Goal: Task Accomplishment & Management: Complete application form

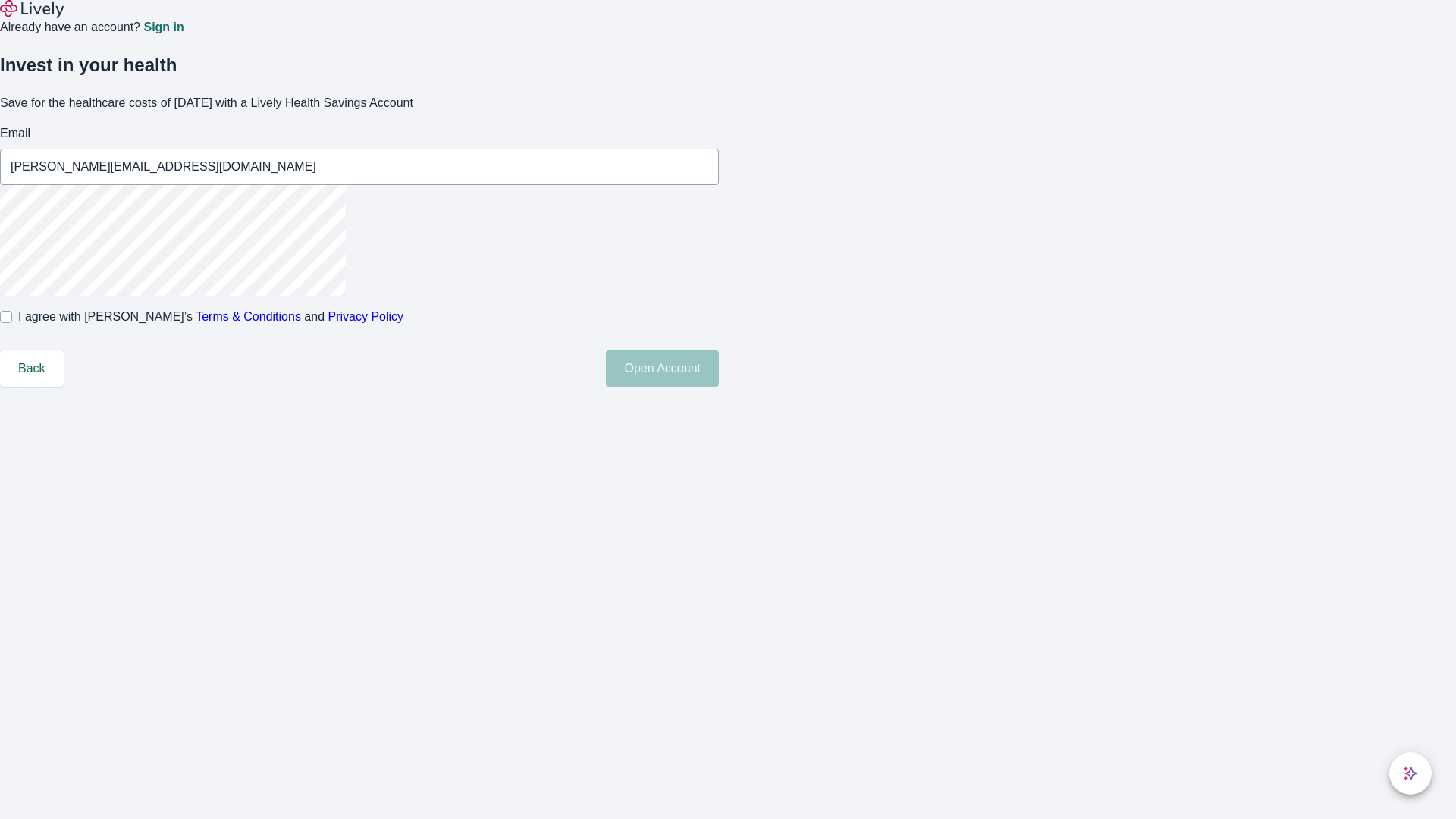
click at [12, 323] on input "I agree with Lively’s Terms & Conditions and Privacy Policy" at bounding box center [6, 317] width 12 height 12
checkbox input "true"
click at [719, 386] on button "Open Account" at bounding box center [662, 368] width 113 height 36
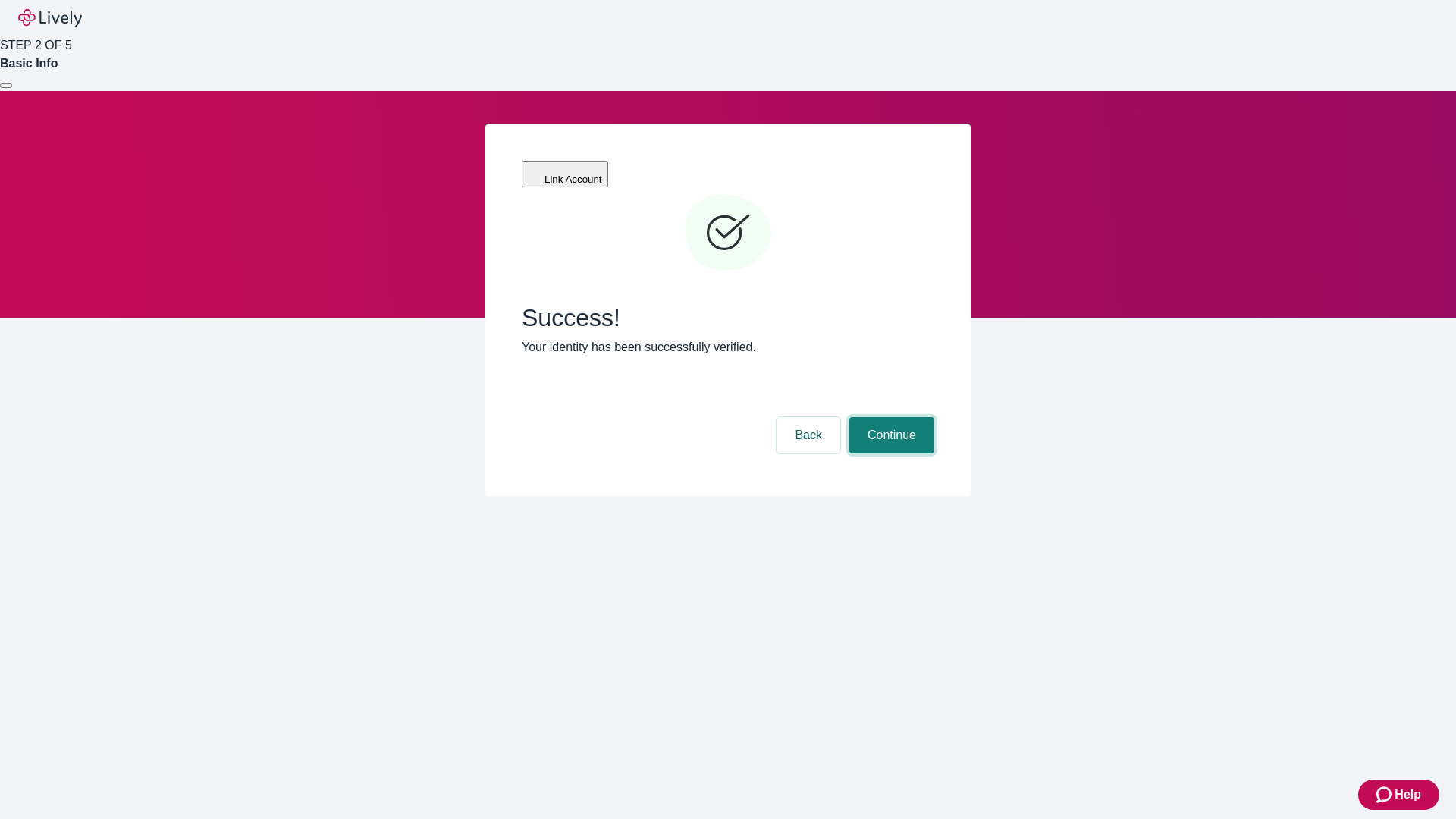
click at [889, 417] on button "Continue" at bounding box center [892, 435] width 85 height 36
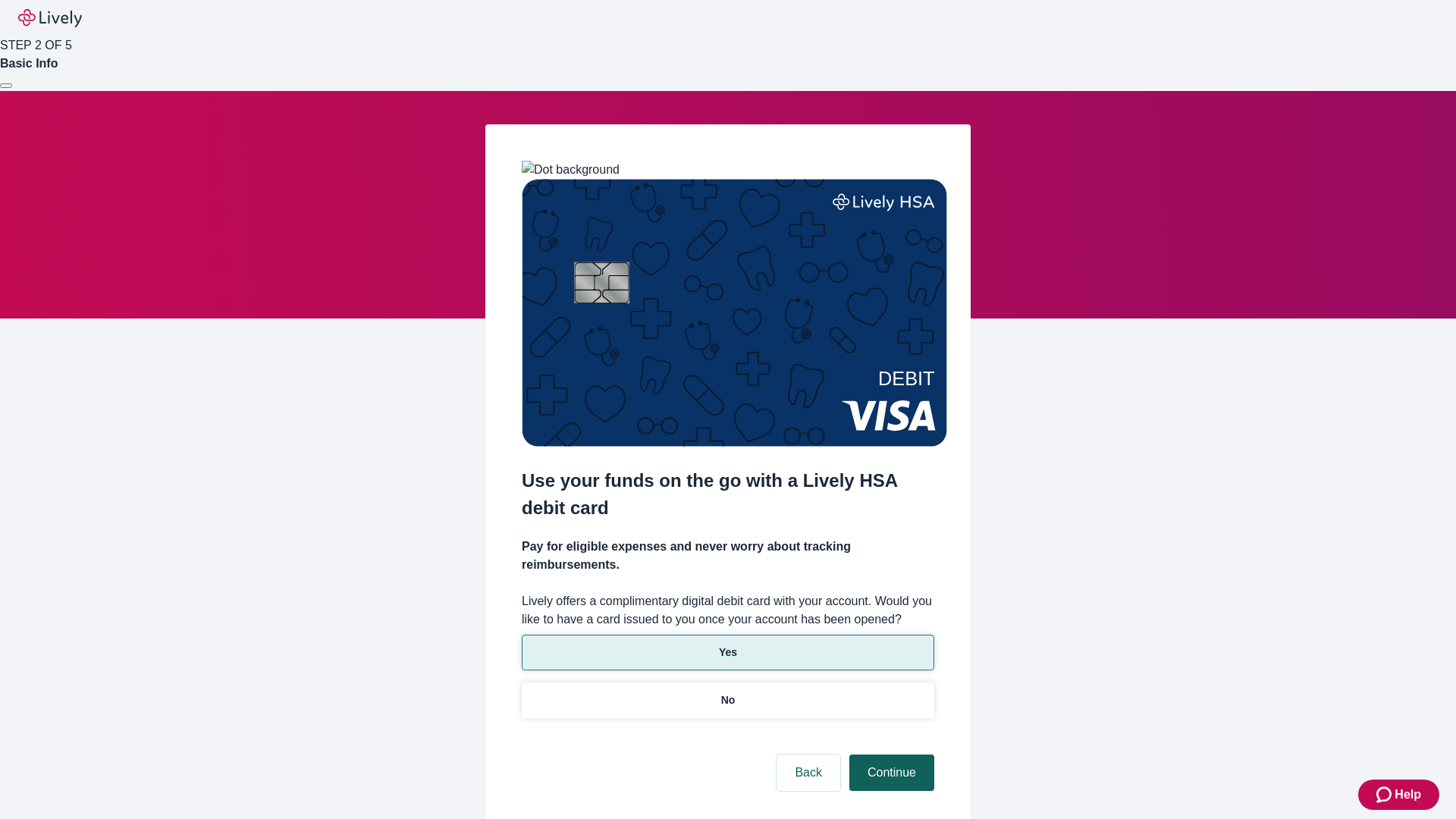
click at [727, 644] on p "Yes" at bounding box center [728, 652] width 18 height 16
click at [889, 754] on button "Continue" at bounding box center [892, 772] width 85 height 36
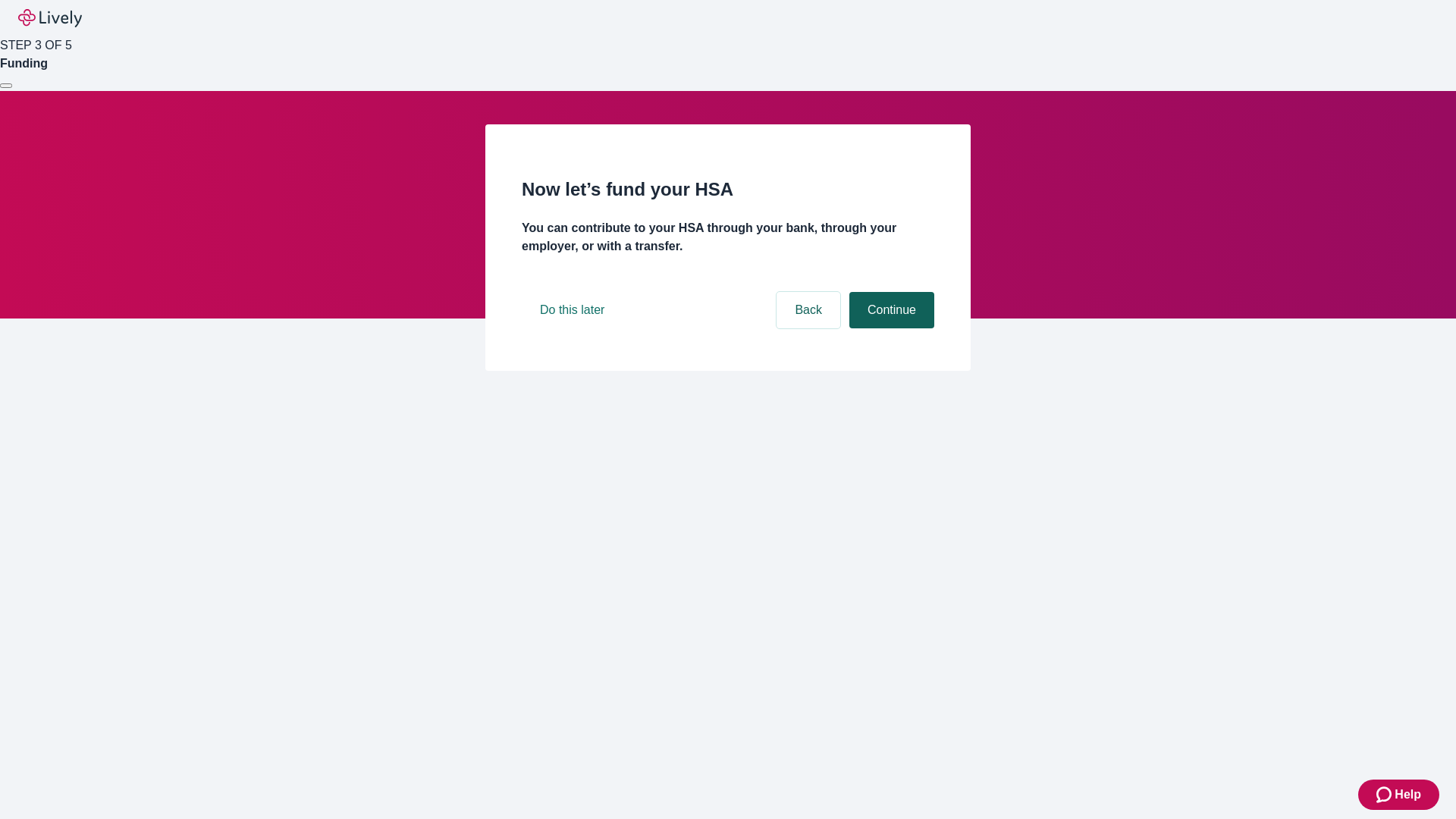
click at [889, 328] on button "Continue" at bounding box center [892, 310] width 85 height 36
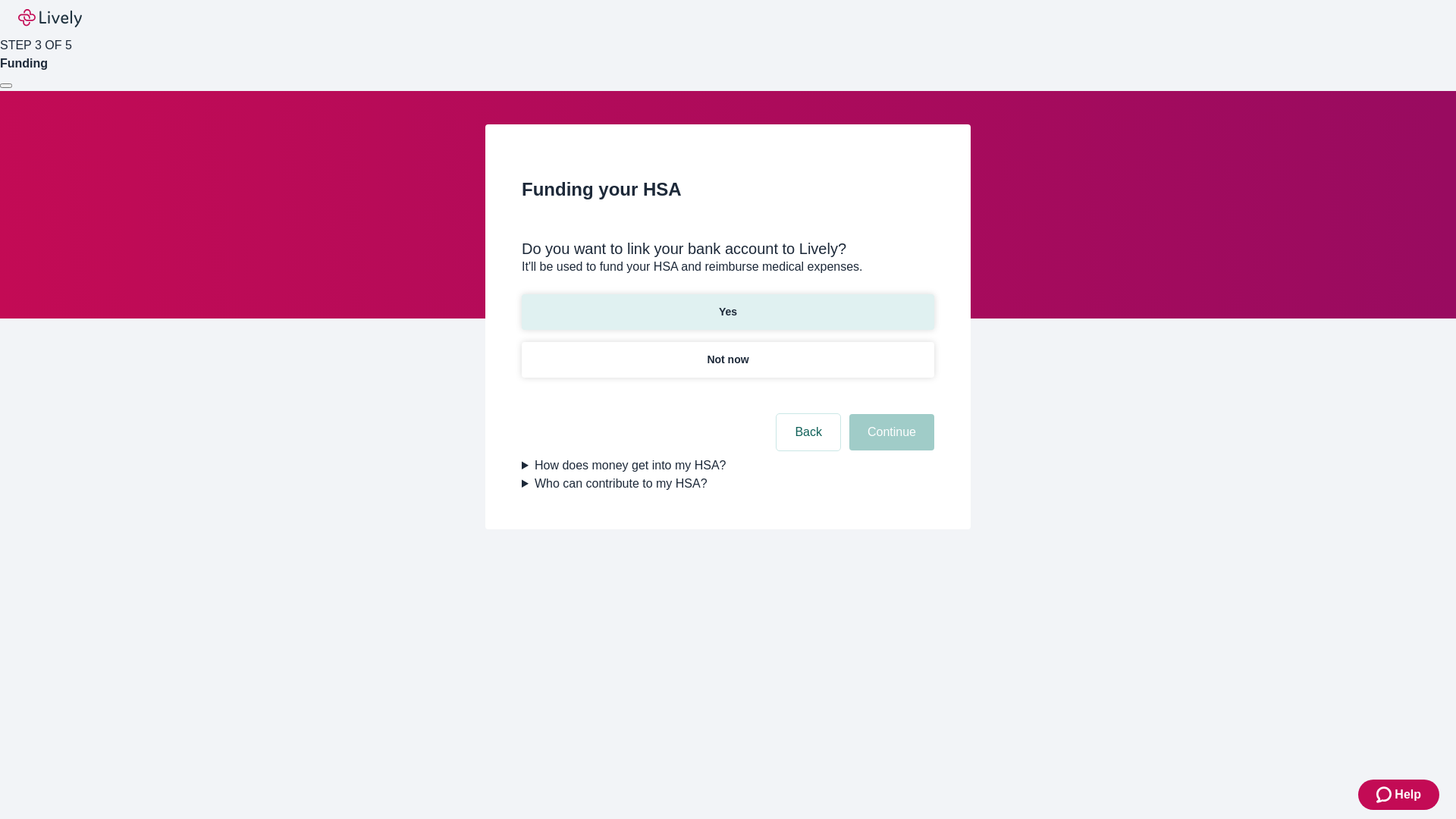
click at [727, 304] on p "Yes" at bounding box center [728, 312] width 18 height 16
click at [889, 414] on button "Continue" at bounding box center [892, 432] width 85 height 36
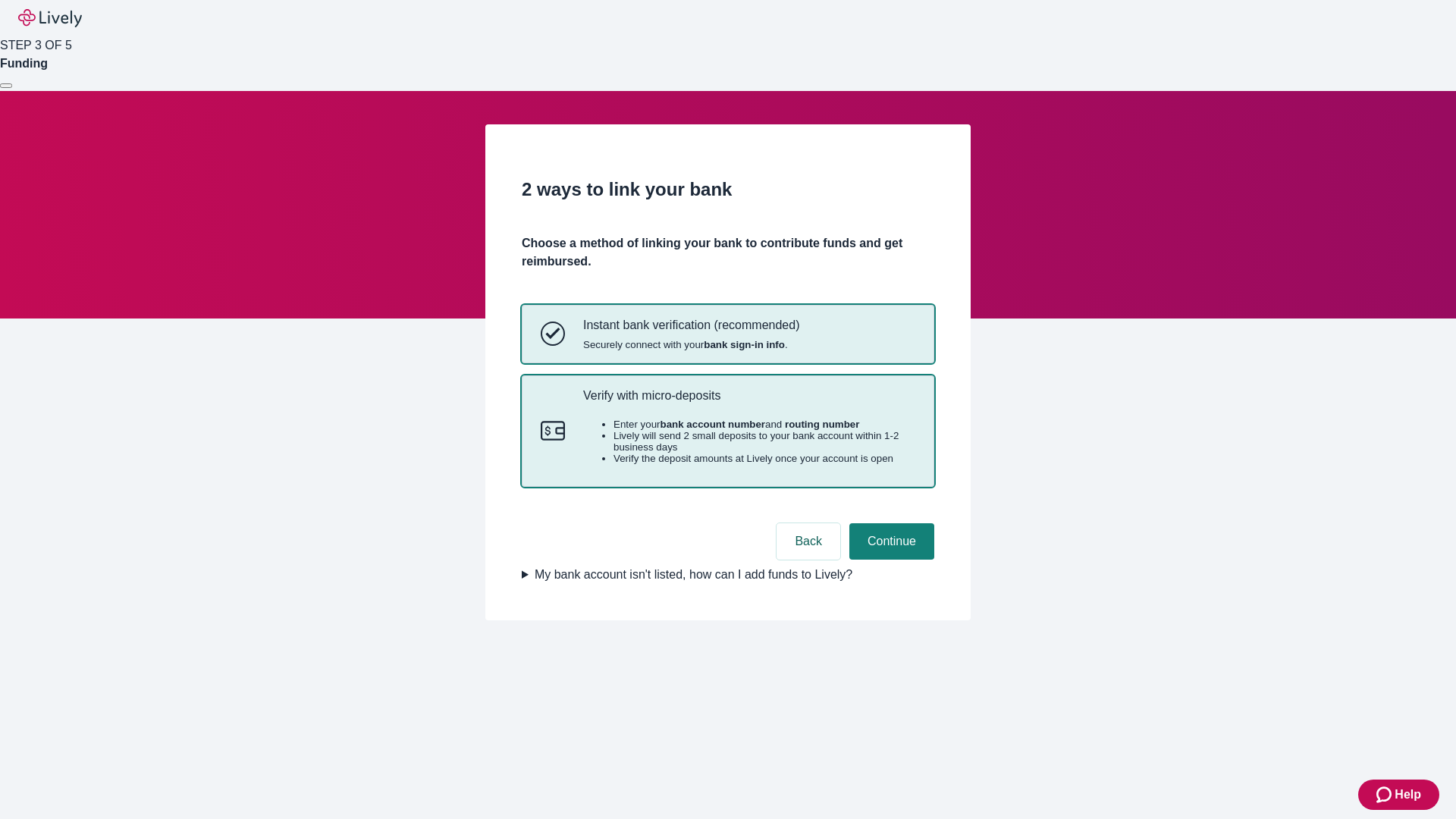
click at [748, 403] on p "Verify with micro-deposits" at bounding box center [749, 395] width 332 height 15
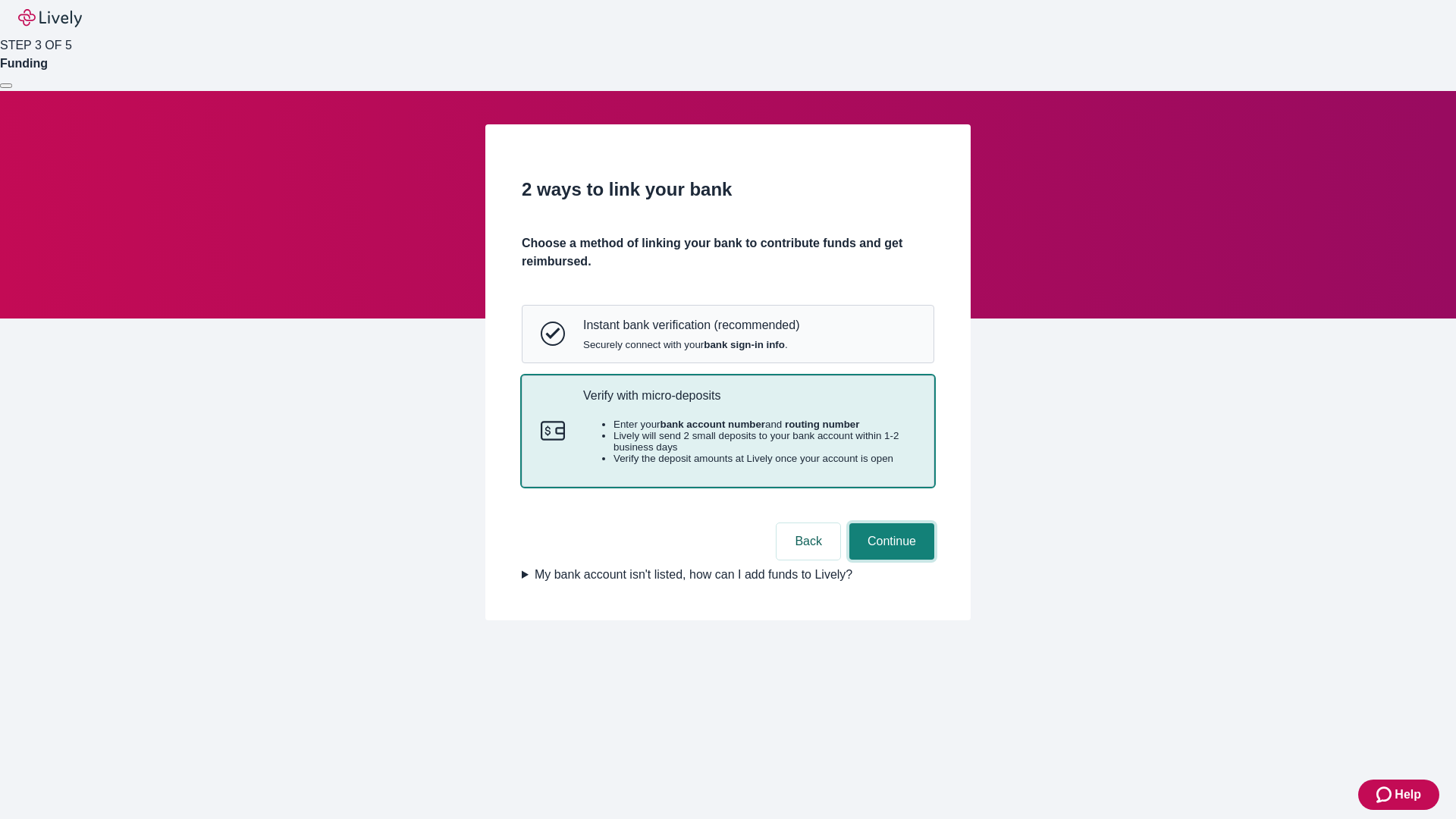
click at [889, 560] on button "Continue" at bounding box center [892, 541] width 85 height 36
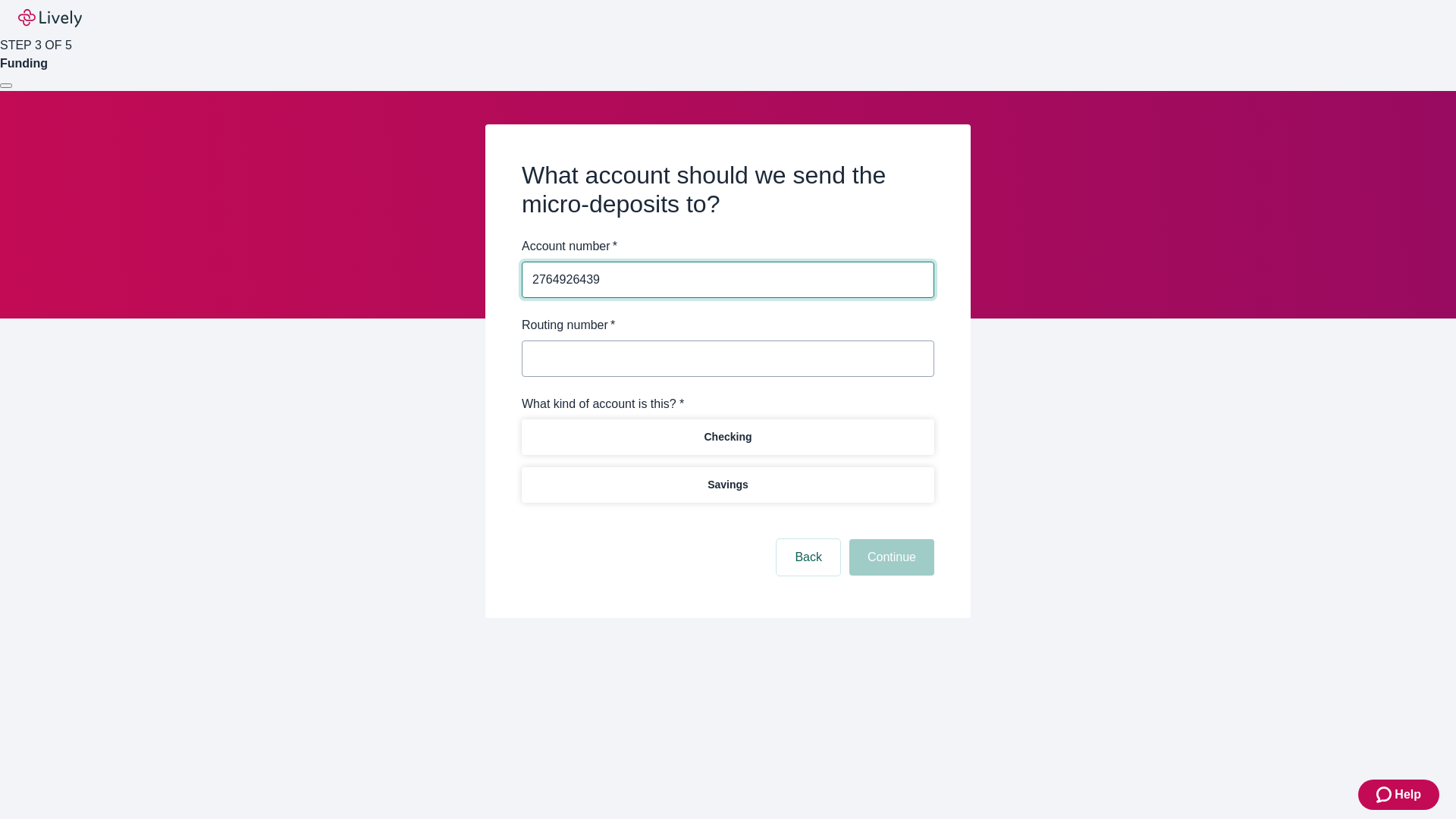
type input "2764926439"
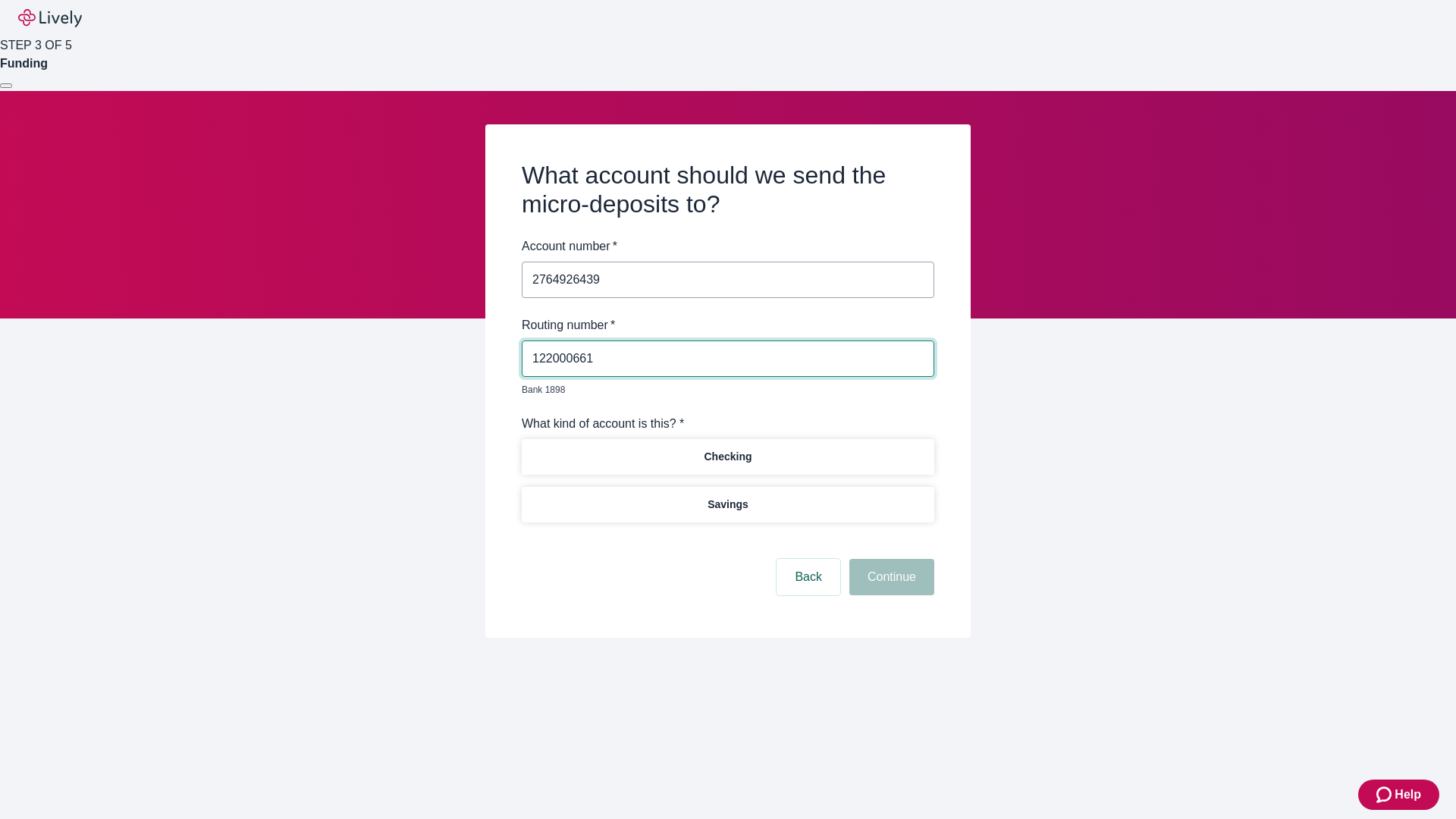
type input "122000661"
click at [727, 448] on p "Checking" at bounding box center [727, 456] width 48 height 16
click at [889, 560] on button "Continue" at bounding box center [892, 577] width 85 height 36
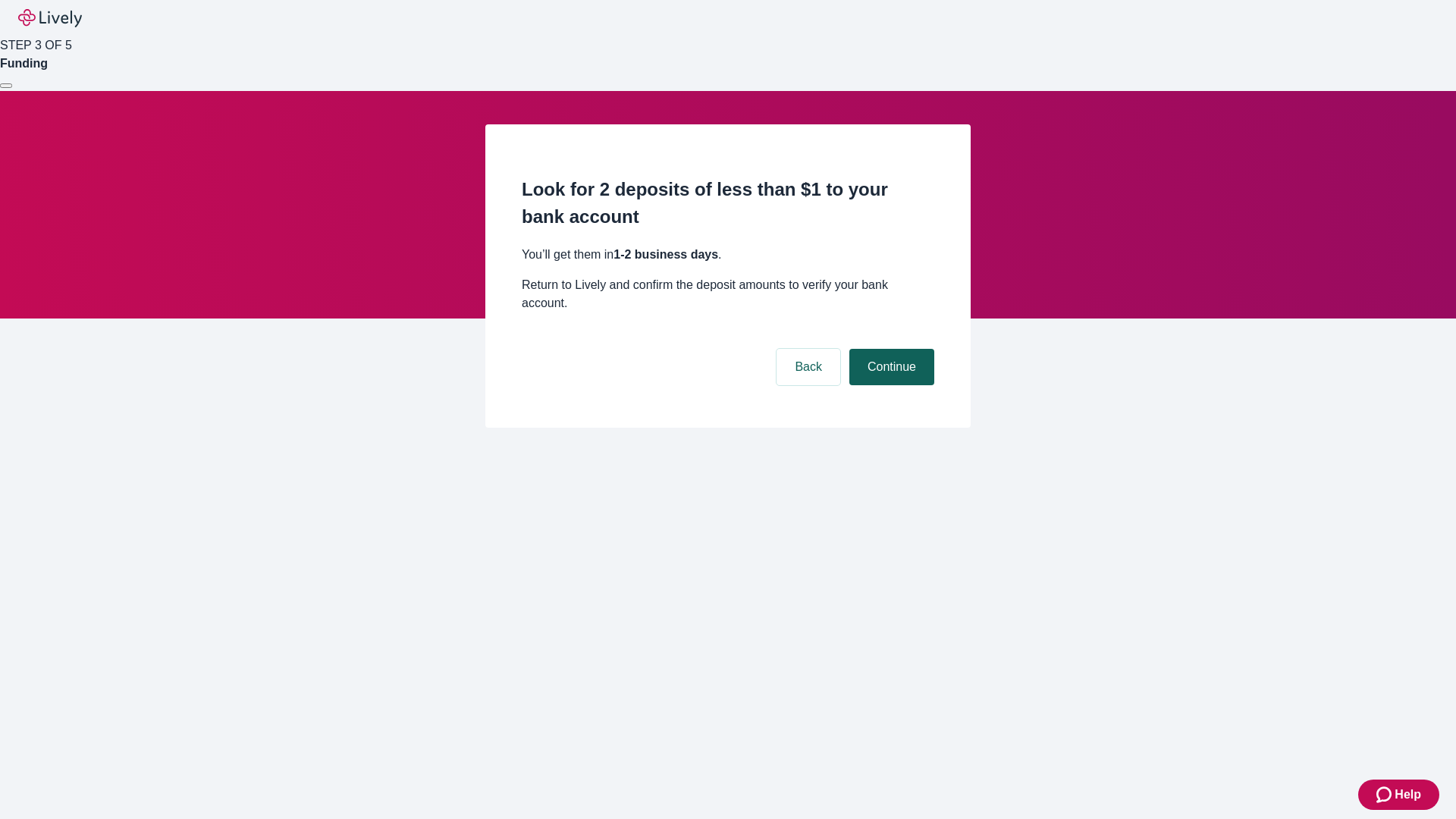
click at [889, 349] on button "Continue" at bounding box center [892, 367] width 85 height 36
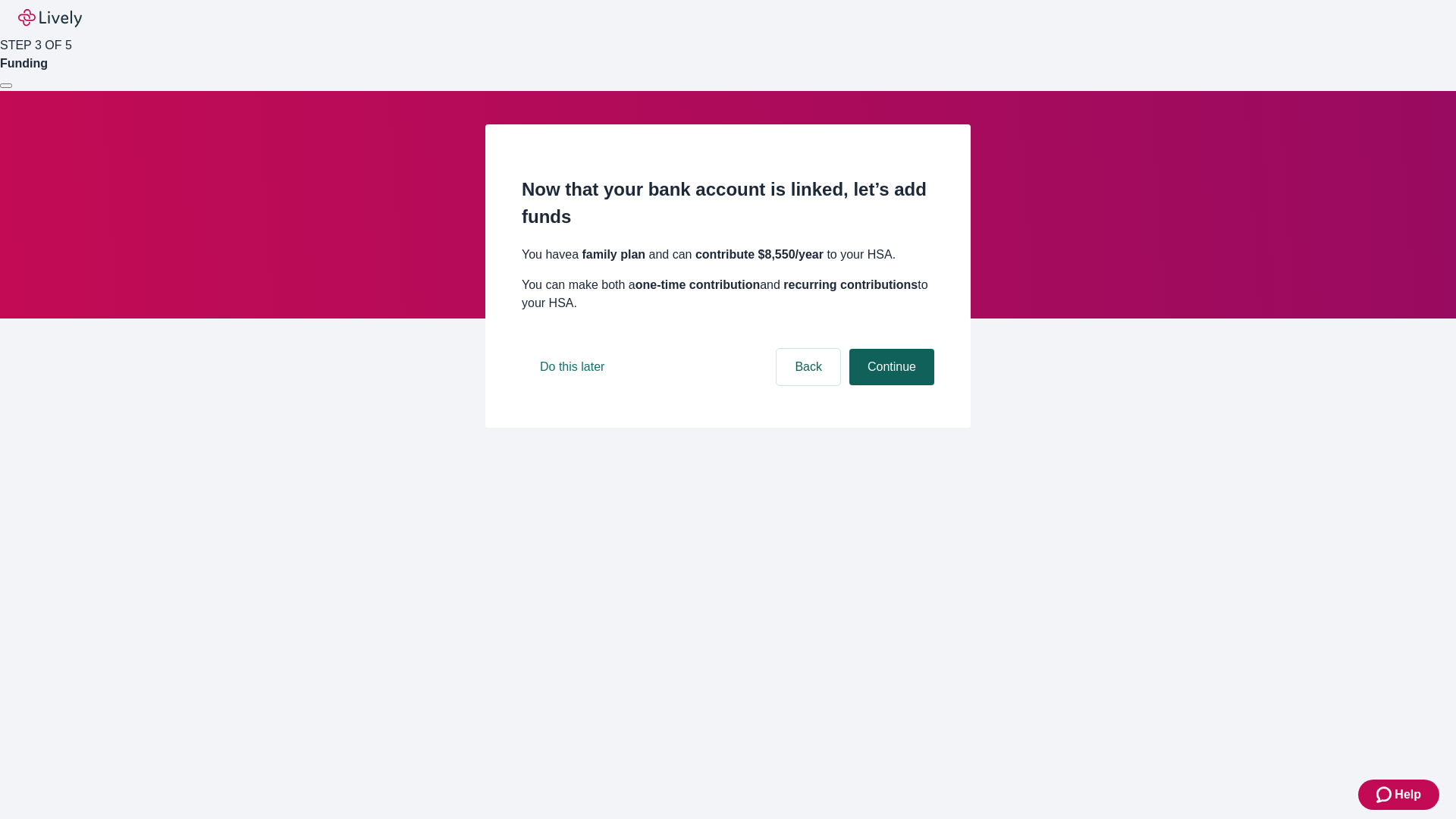
click at [889, 385] on button "Continue" at bounding box center [892, 367] width 85 height 36
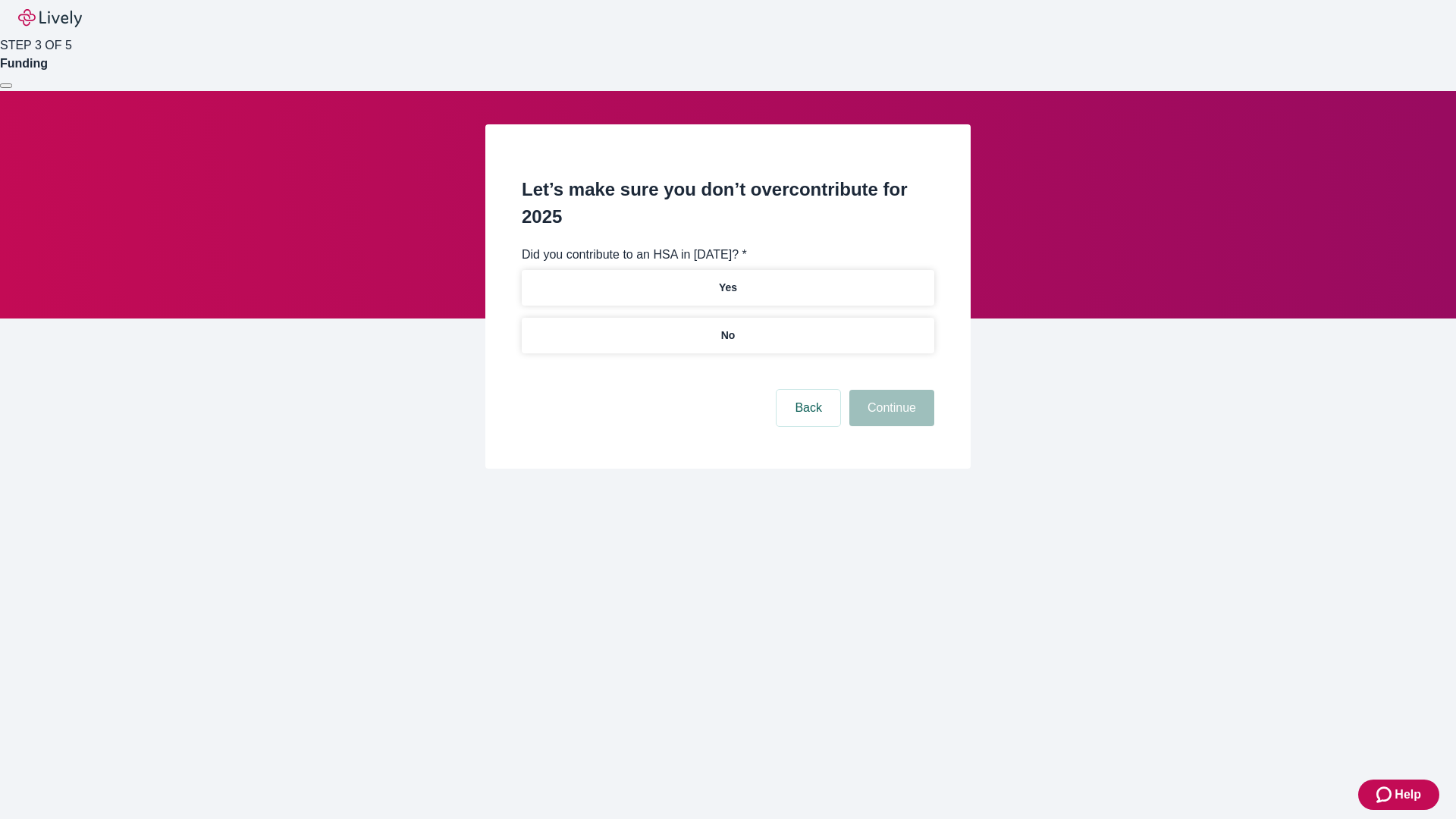
click at [727, 327] on p "No" at bounding box center [728, 335] width 15 height 16
click at [889, 390] on button "Continue" at bounding box center [892, 408] width 85 height 36
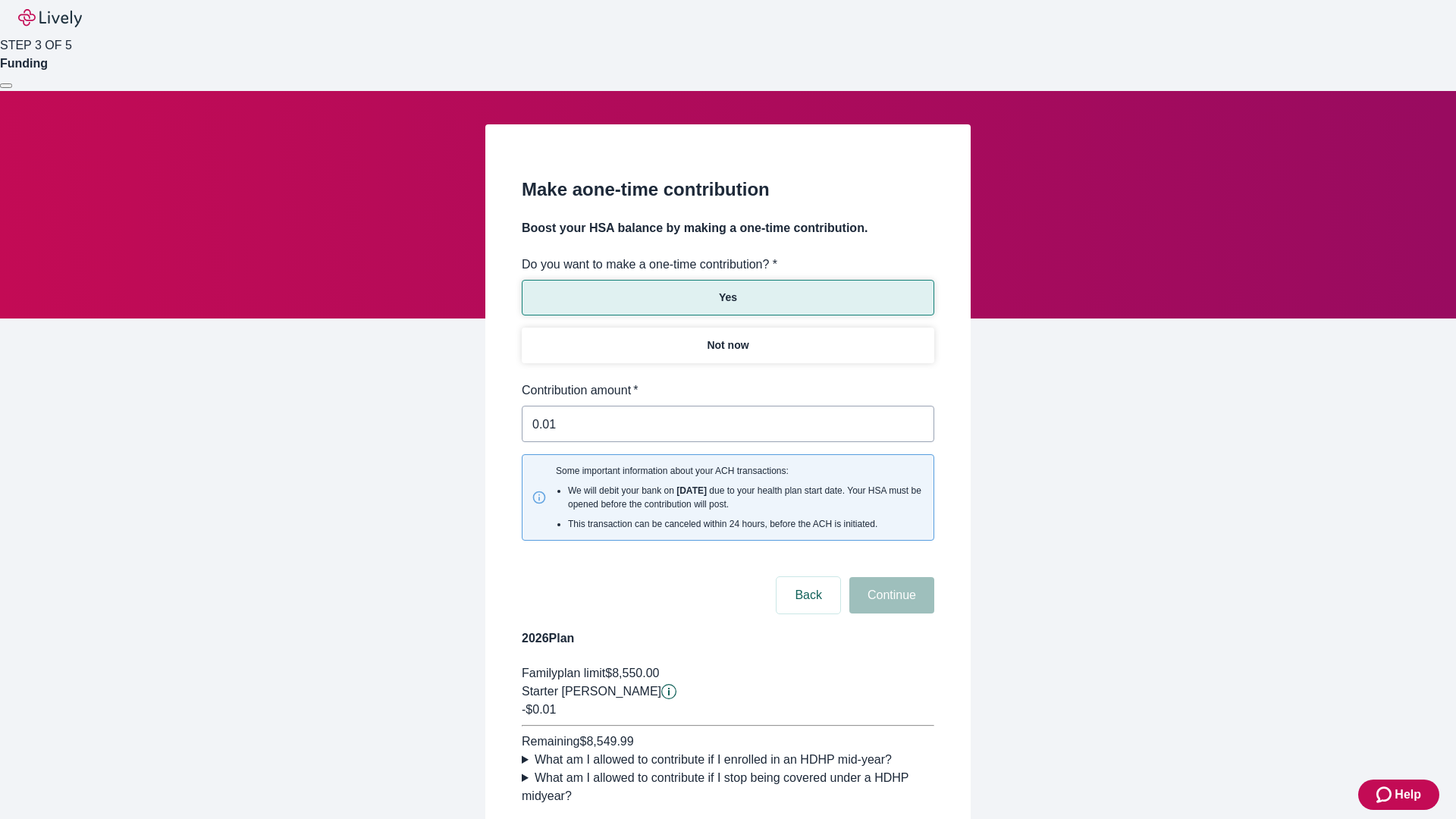
type input "0.01"
click at [889, 577] on button "Continue" at bounding box center [892, 595] width 85 height 36
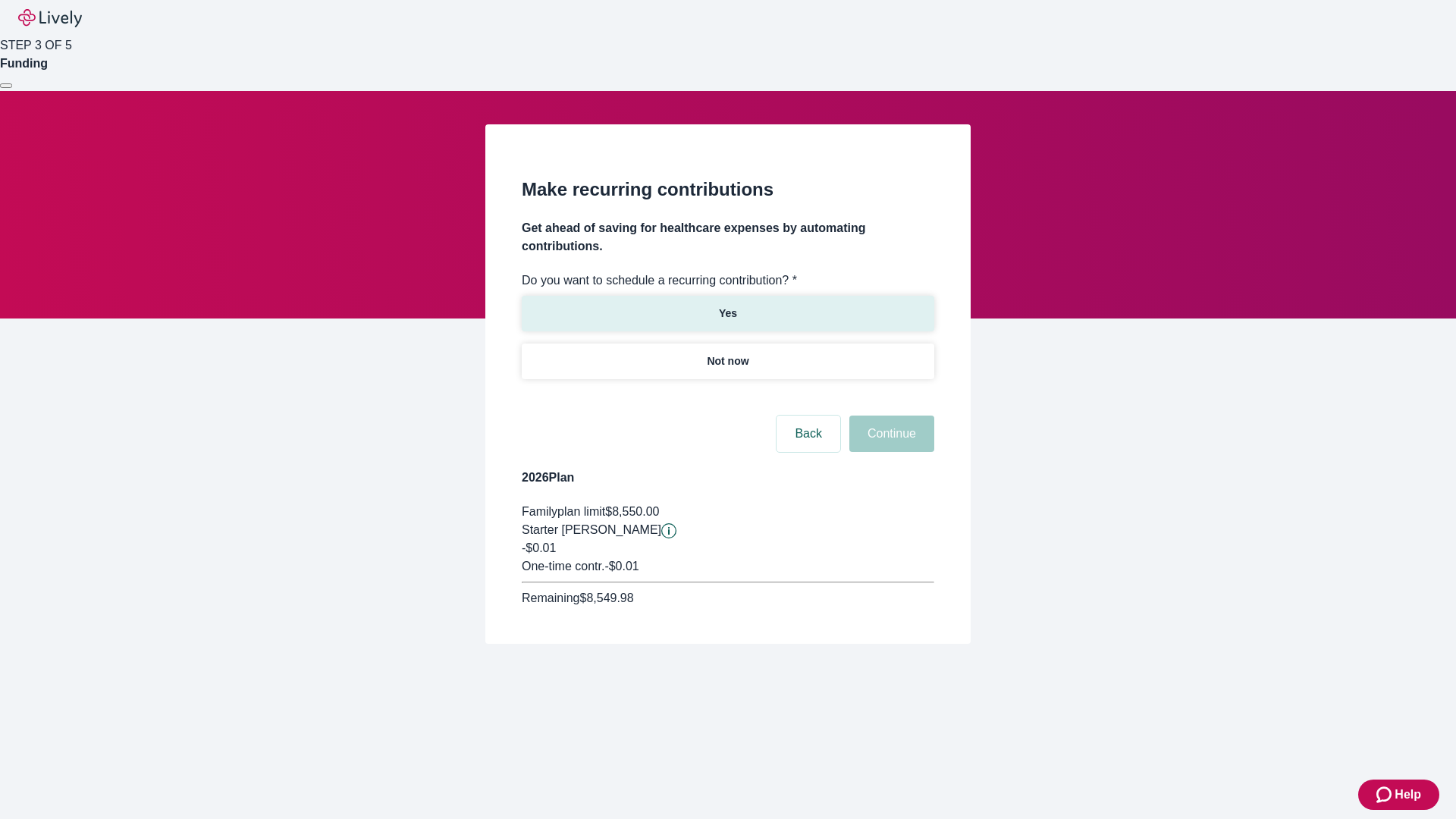
click at [727, 306] on p "Yes" at bounding box center [728, 314] width 18 height 16
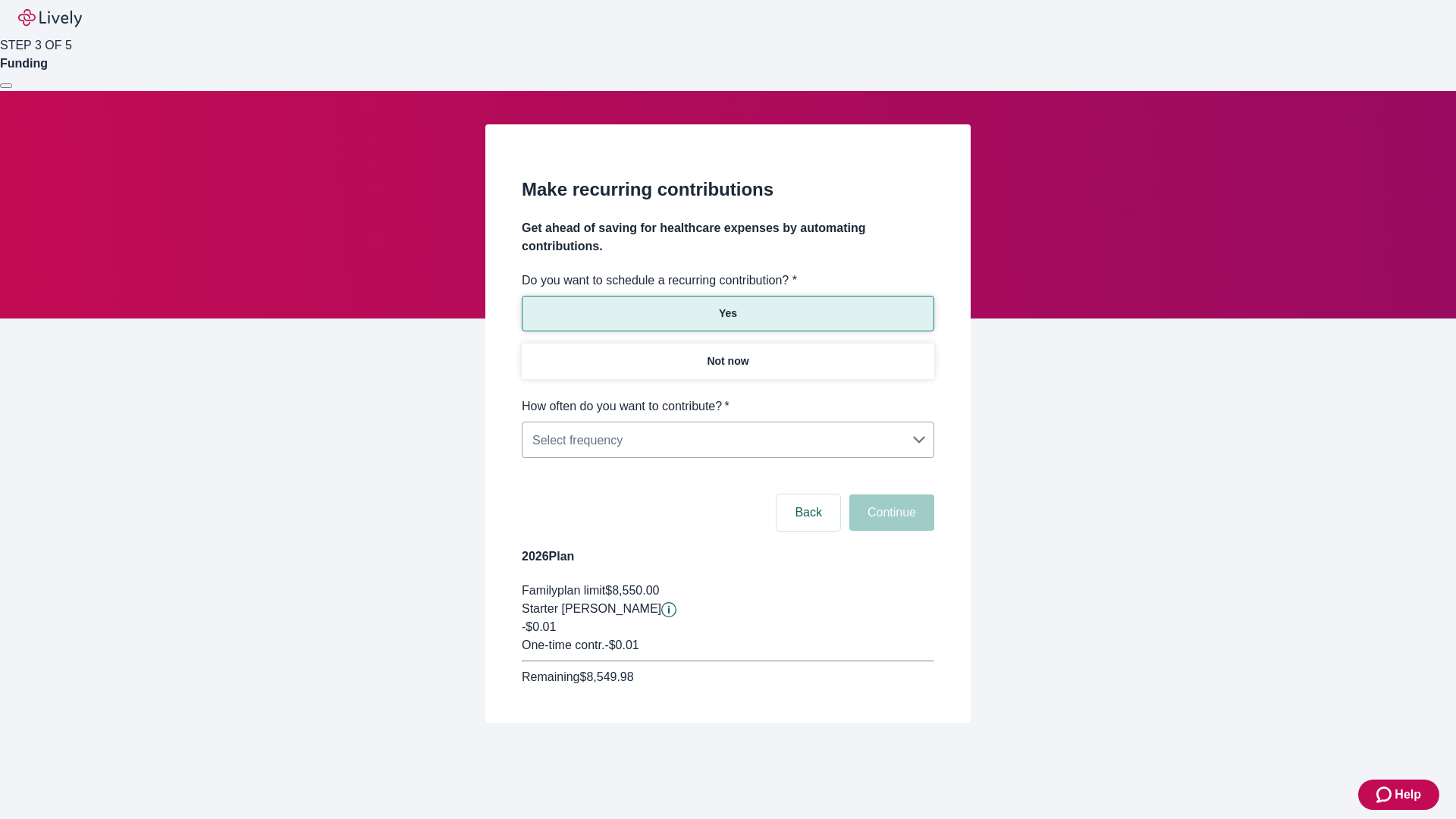
click at [727, 397] on body "Help STEP 3 OF 5 Funding Make recurring contributions Get ahead of saving for h…" at bounding box center [728, 397] width 1456 height 795
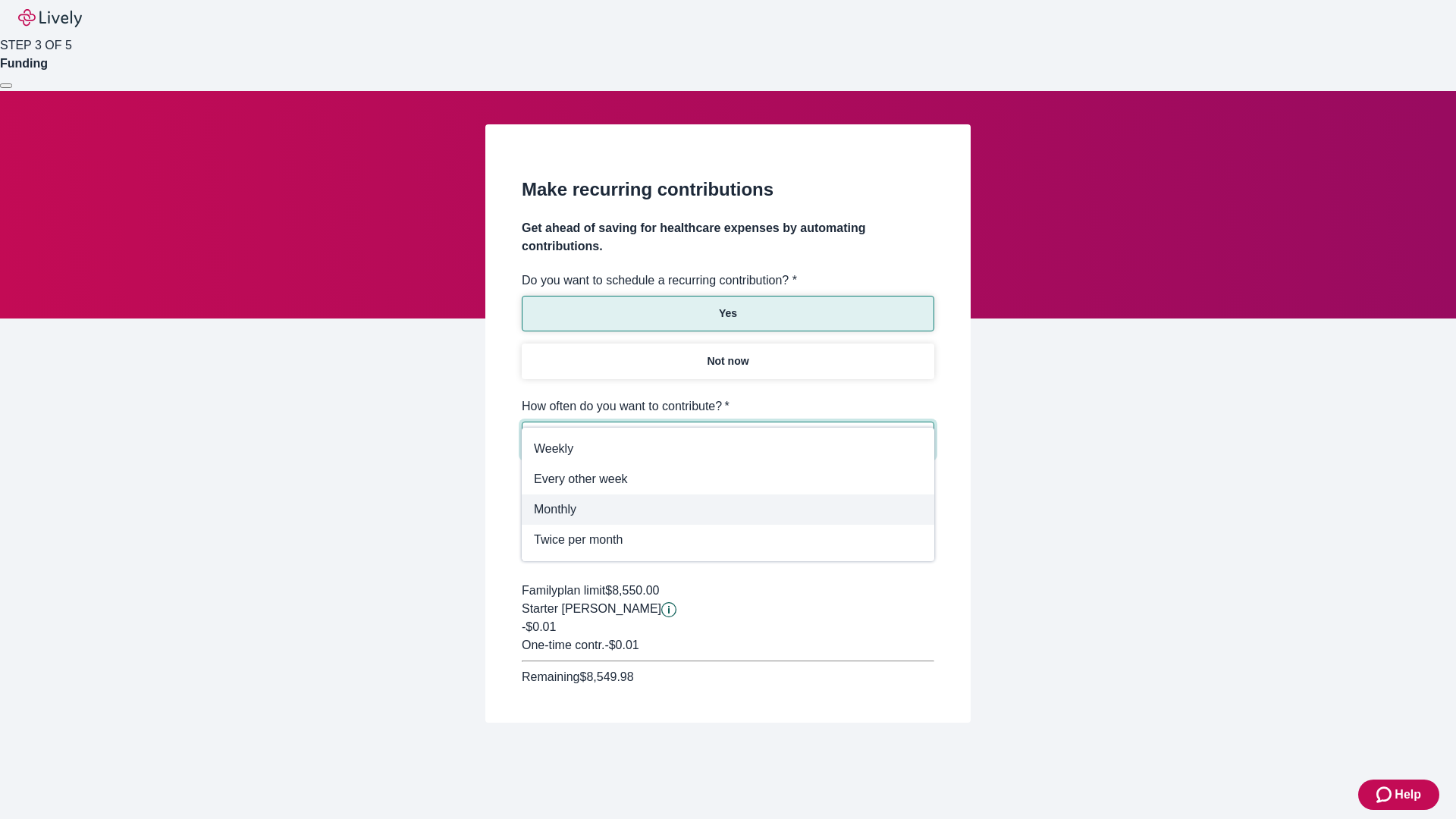
click at [728, 510] on span "Monthly" at bounding box center [728, 509] width 388 height 18
type input "Monthly"
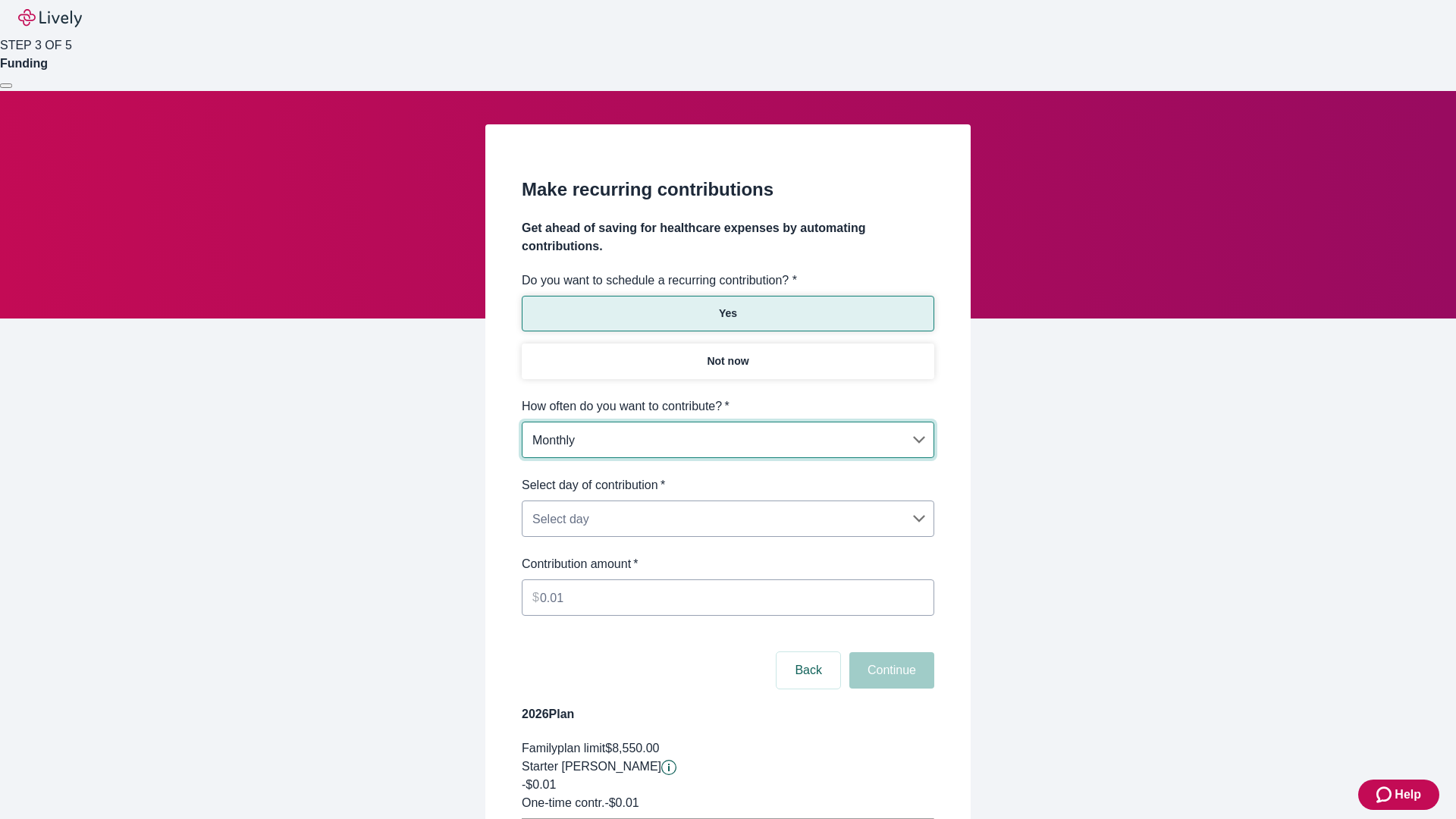
click at [727, 476] on body "Help STEP 3 OF 5 Funding Make recurring contributions Get ahead of saving for h…" at bounding box center [728, 476] width 1456 height 953
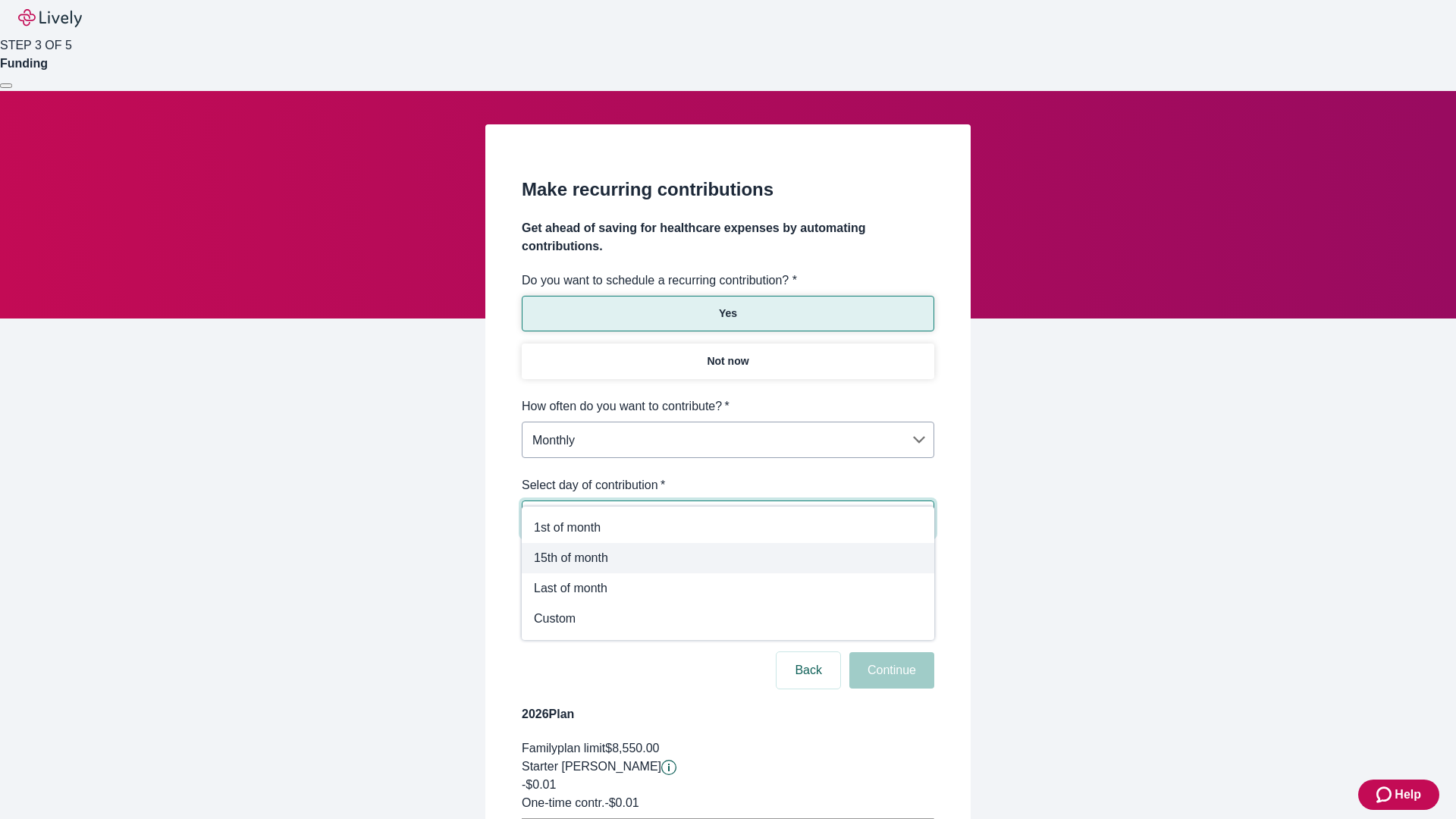
click at [728, 558] on span "15th of month" at bounding box center [728, 557] width 388 height 18
type input "Monthly15th"
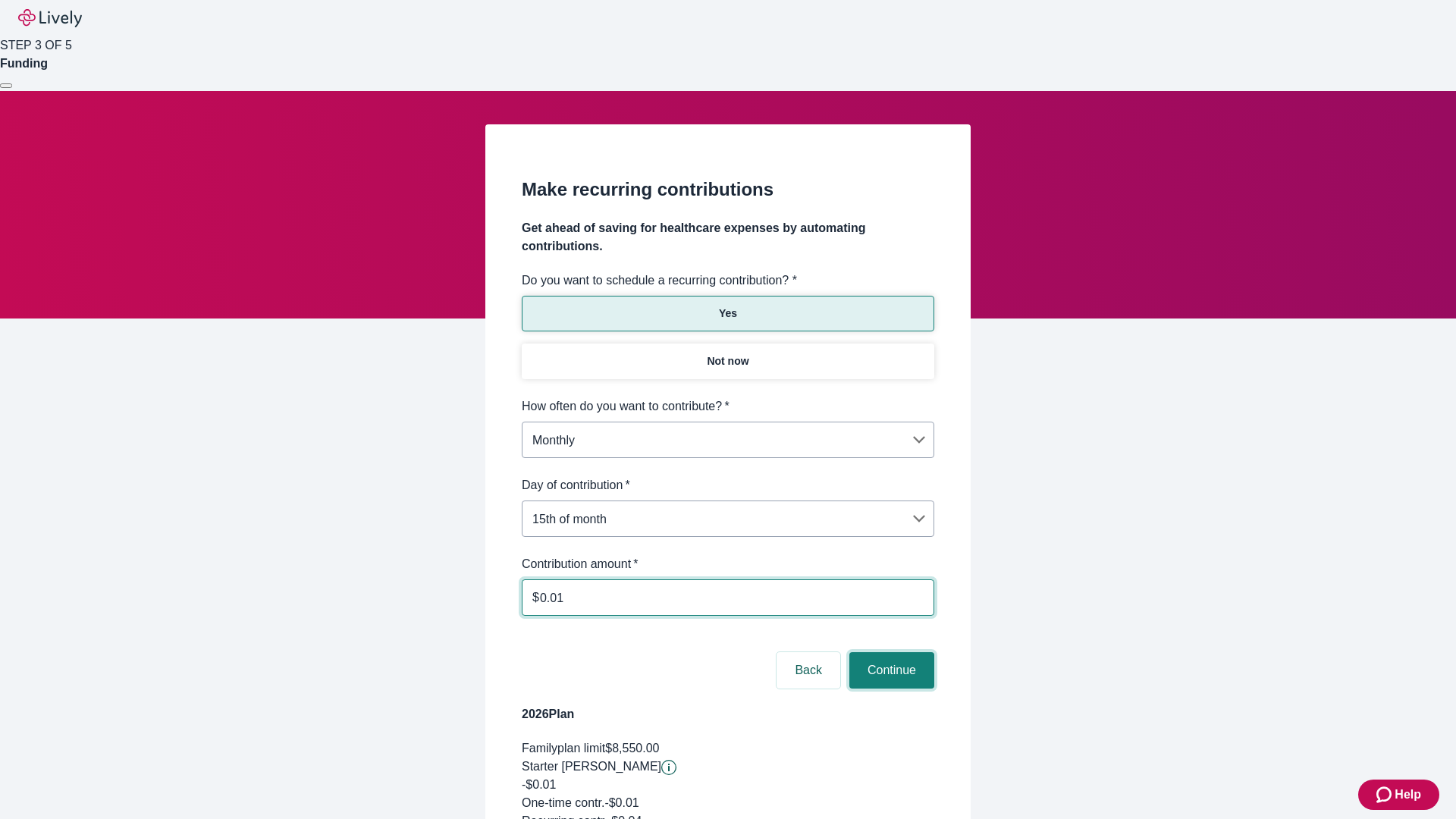
click at [889, 652] on button "Continue" at bounding box center [892, 670] width 85 height 36
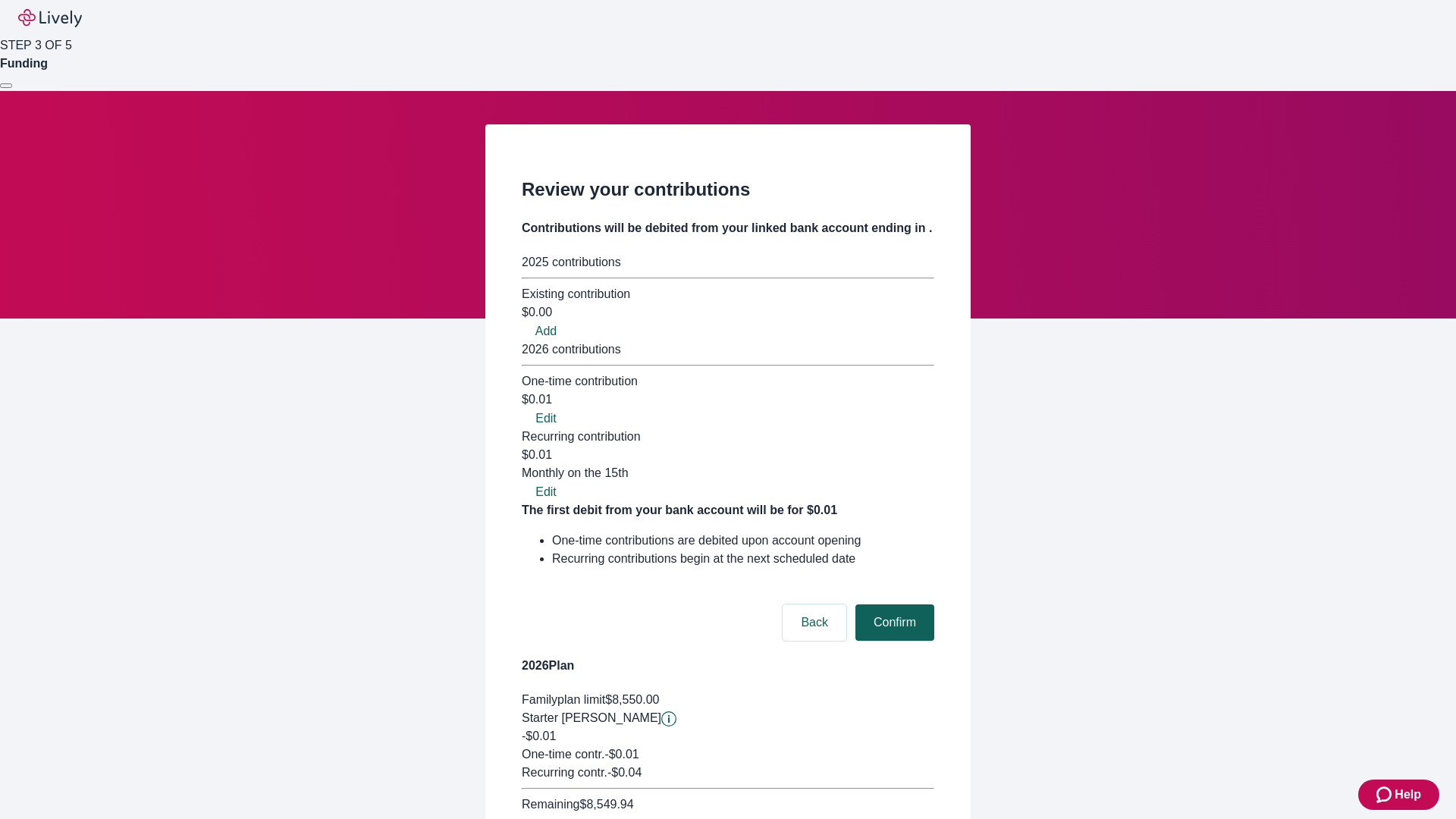
click at [893, 604] on button "Confirm" at bounding box center [894, 622] width 79 height 36
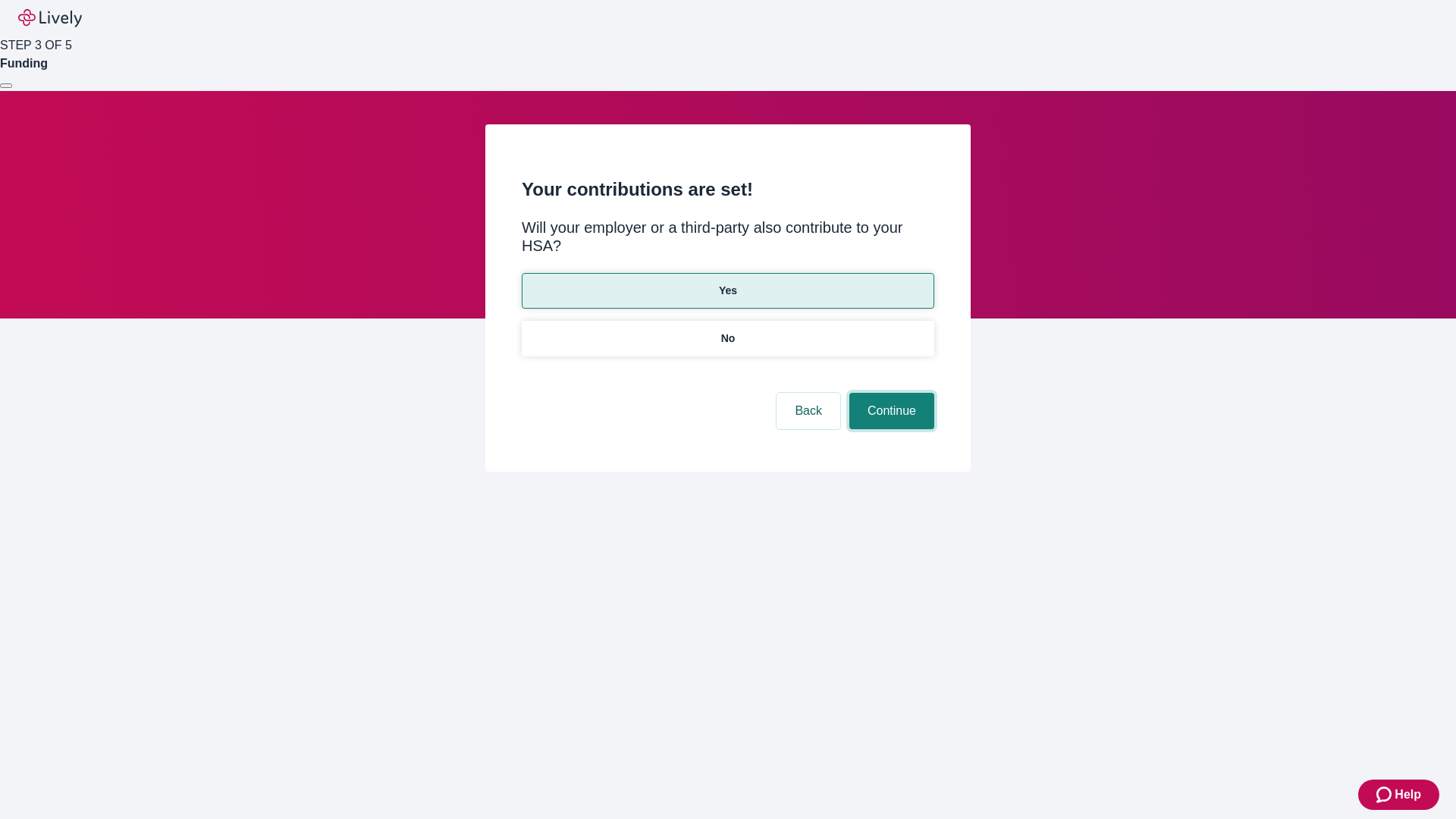
click at [889, 393] on button "Continue" at bounding box center [892, 411] width 85 height 36
